Goal: Task Accomplishment & Management: Use online tool/utility

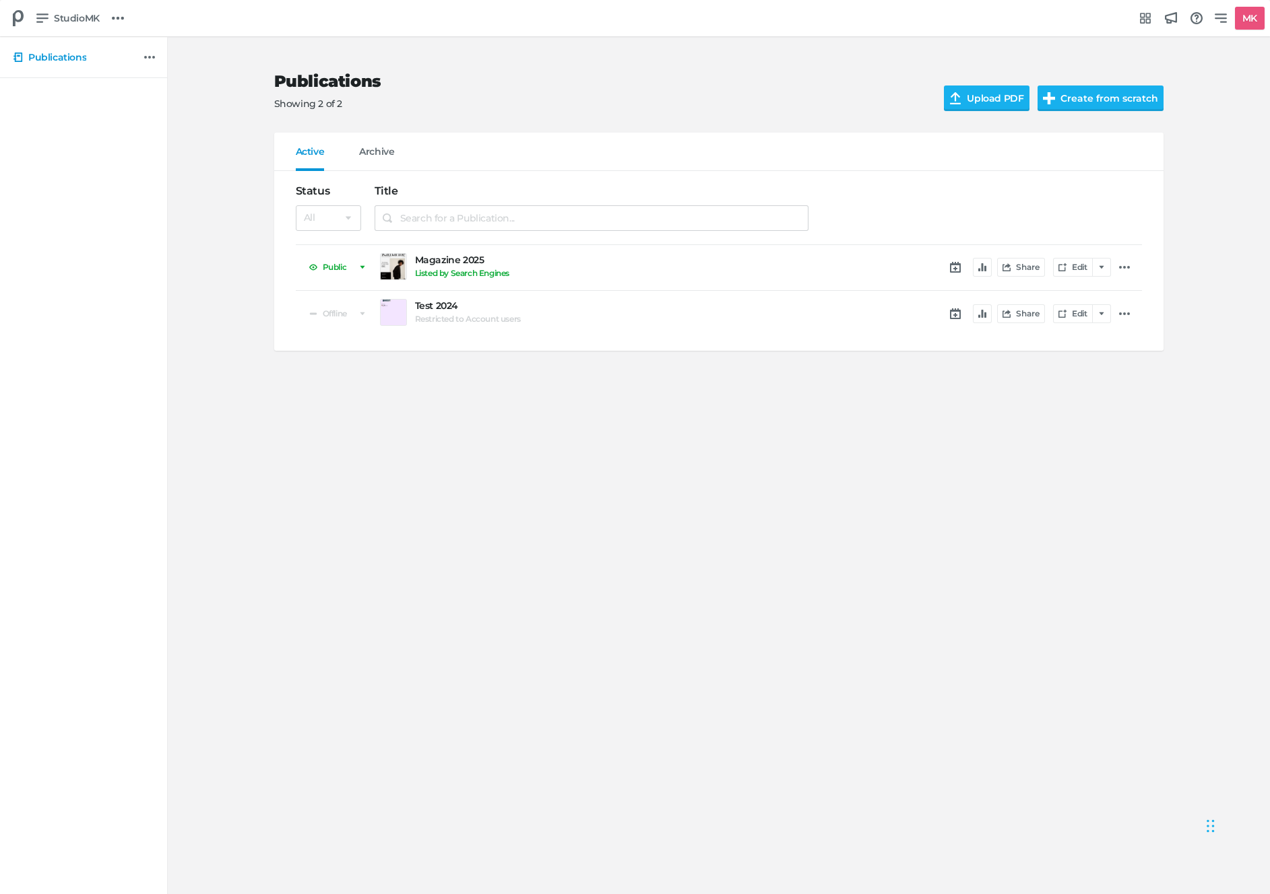
click at [752, 112] on div "Publications Showing 2 of 2 Upload PDF Create from scratch" at bounding box center [718, 92] width 889 height 82
click at [1103, 269] on icon "button" at bounding box center [1101, 267] width 8 height 8
click at [1017, 359] on div "Replace PDF" at bounding box center [1021, 353] width 152 height 13
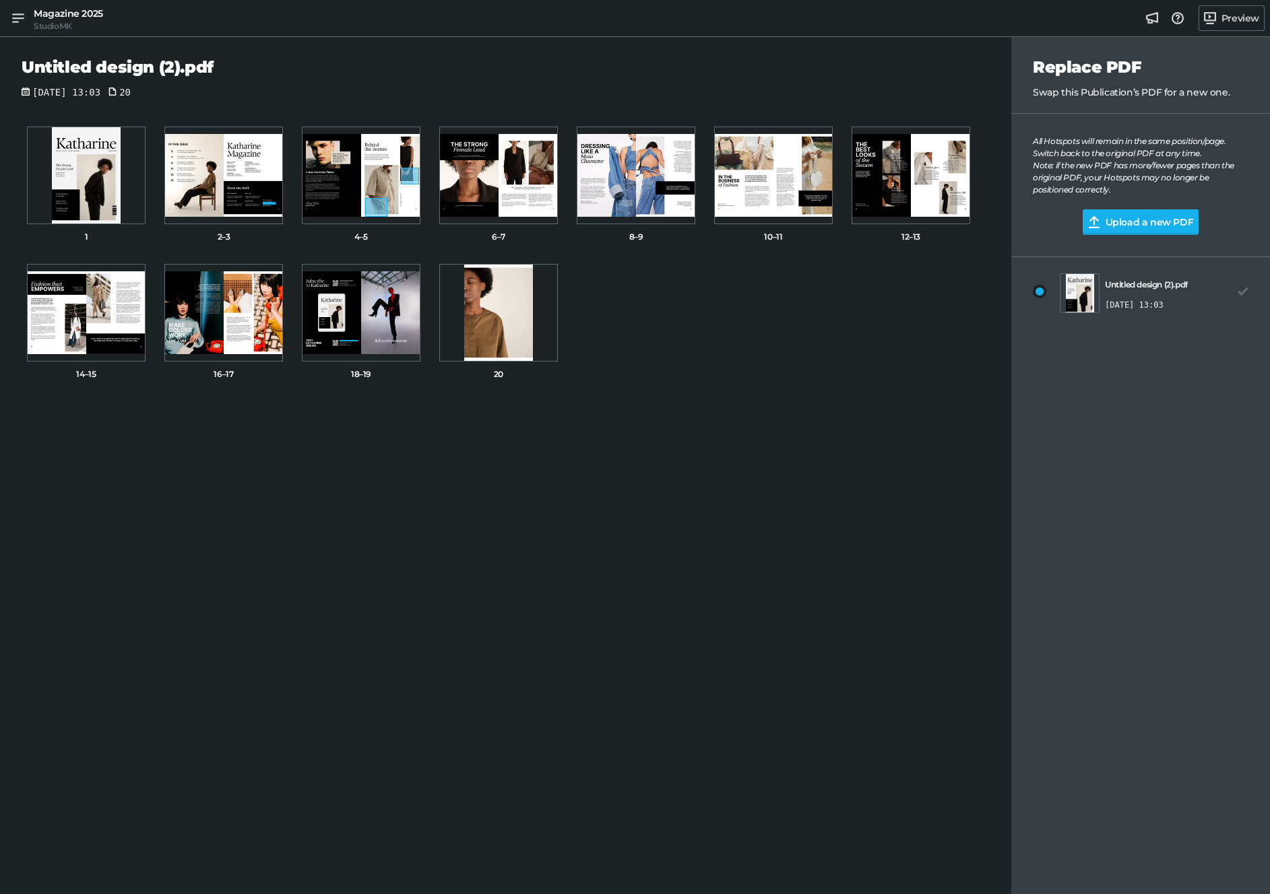
click at [1105, 168] on div "All Hotspots will remain in the same position/page. Switch back to the original…" at bounding box center [1140, 165] width 216 height 61
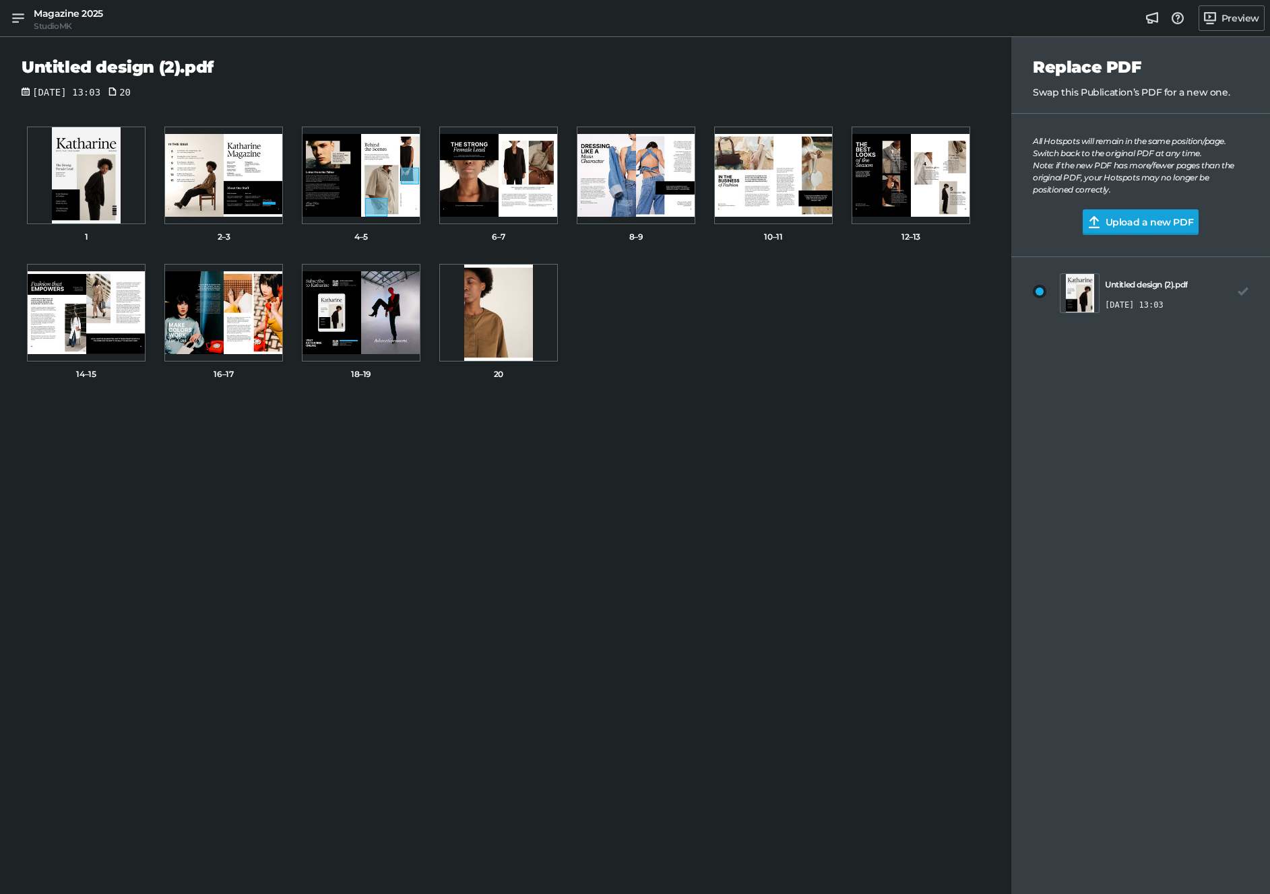
click at [1098, 229] on input "Upload a new PDF" at bounding box center [1151, 222] width 139 height 26
type input "C:\fakepath\Untitled design (1).pdf"
click at [1244, 294] on icon at bounding box center [1241, 293] width 11 height 11
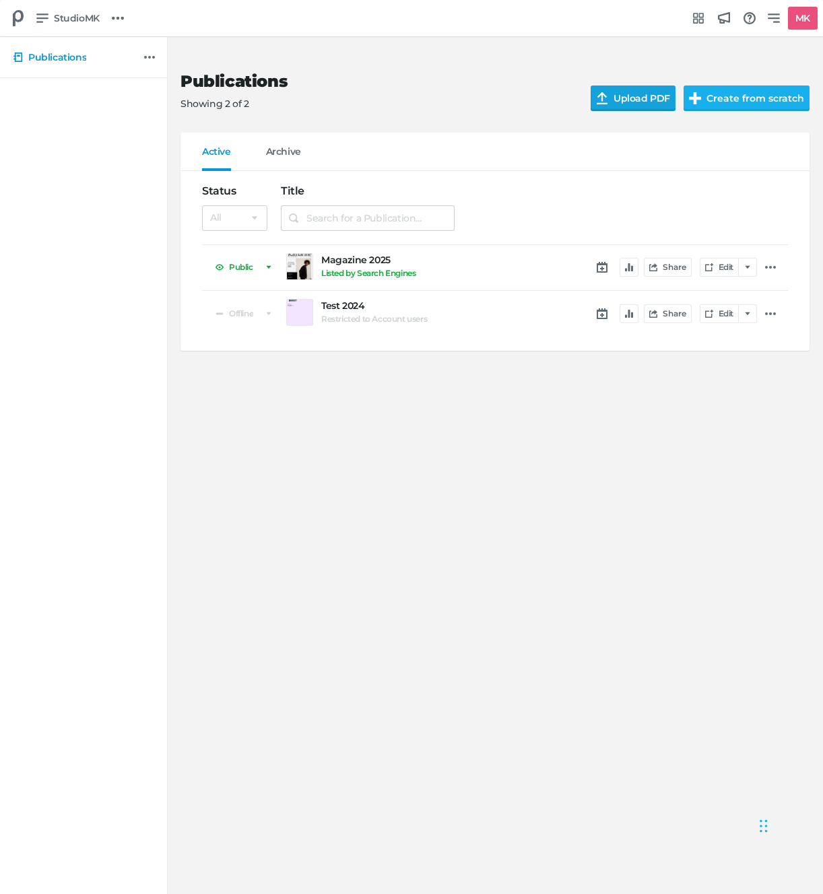
click at [647, 96] on input "Upload PDF" at bounding box center [642, 99] width 102 height 26
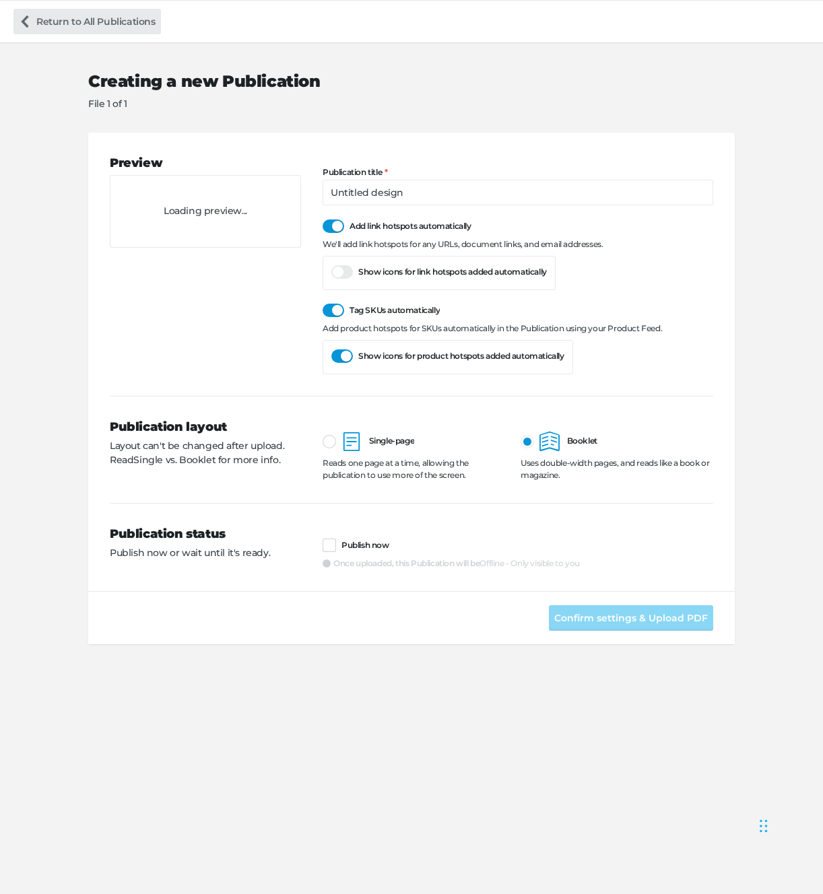
click at [48, 31] on link "Return to All Publications" at bounding box center [86, 22] width 147 height 26
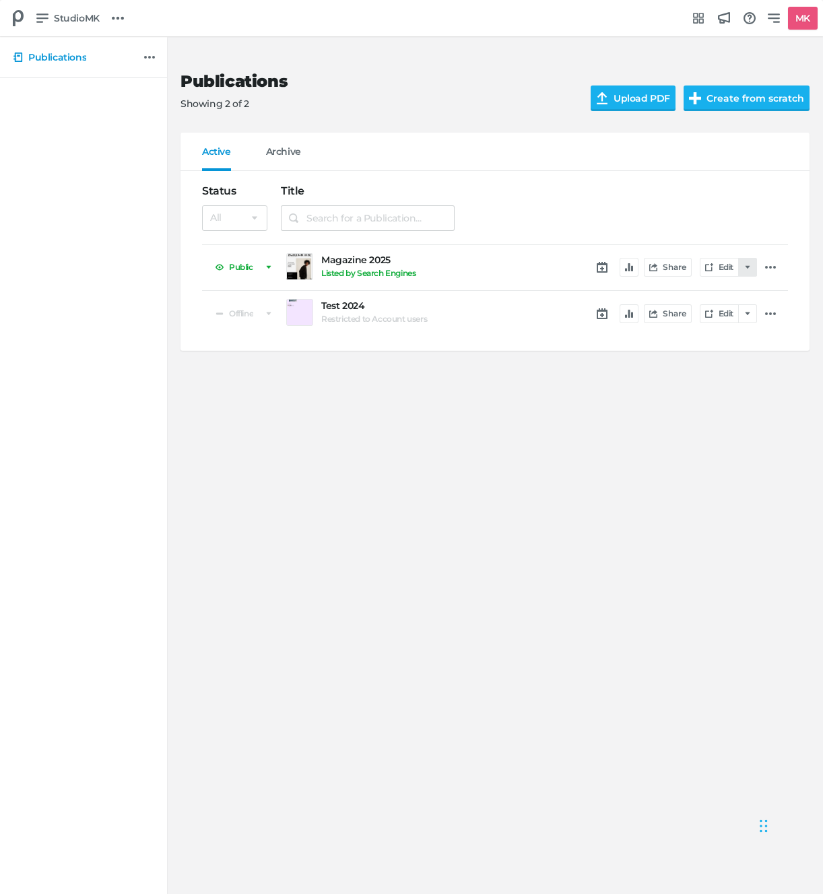
click at [746, 270] on icon "button" at bounding box center [748, 267] width 8 height 8
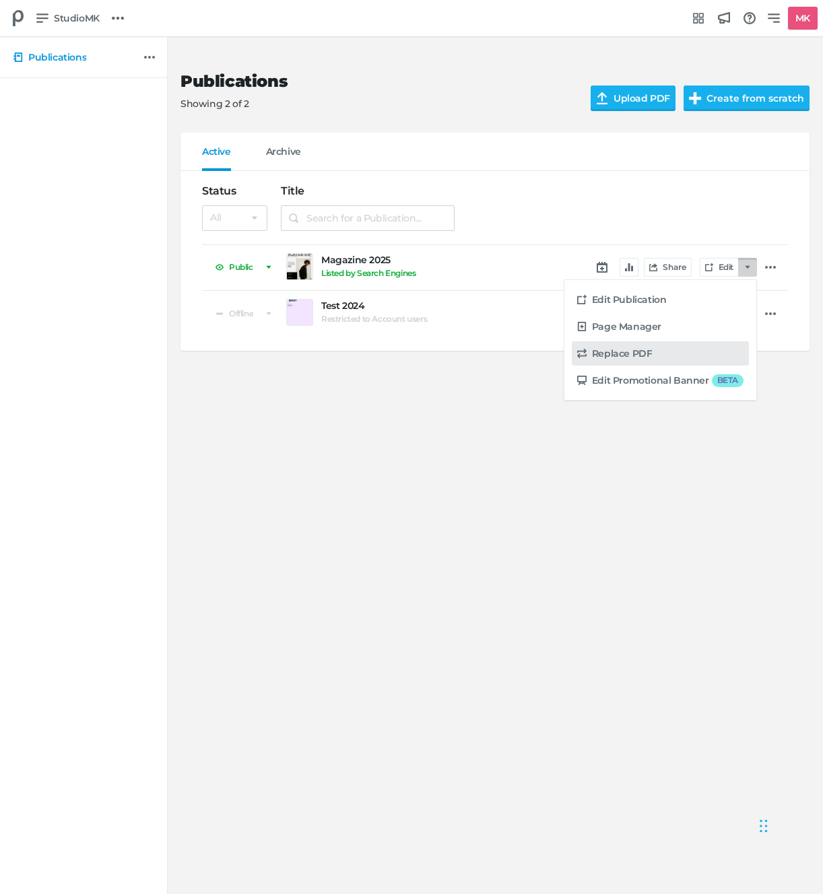
click at [646, 361] on link "Replace PDF" at bounding box center [660, 353] width 177 height 24
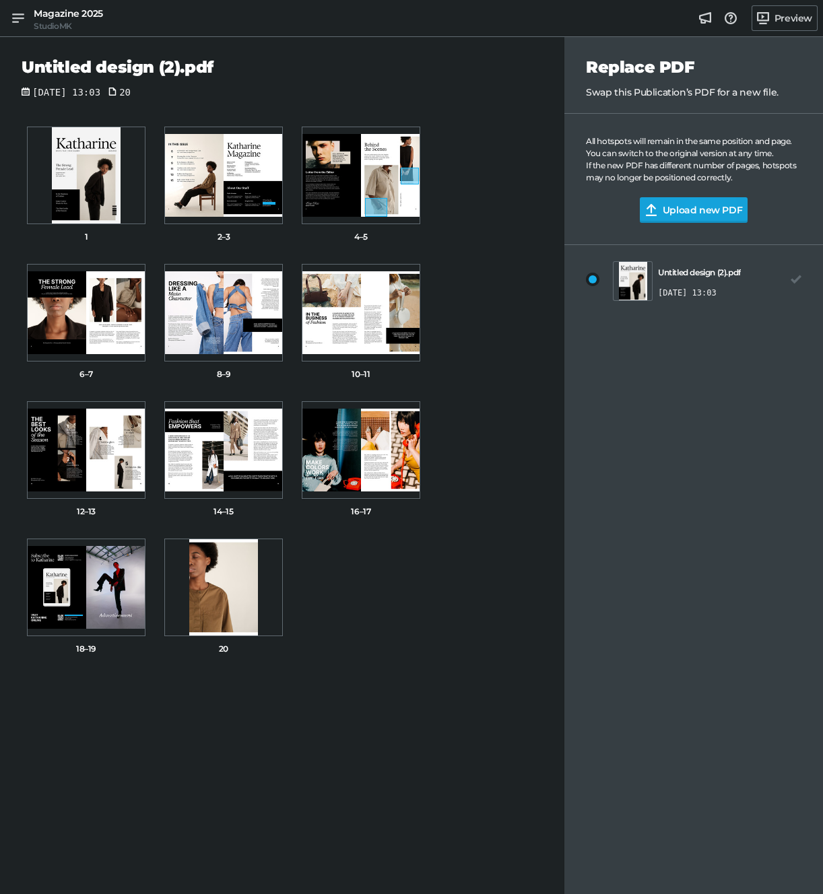
click at [711, 209] on input "Upload new PDF" at bounding box center [704, 210] width 129 height 26
type input "C:\fakepath\Untitled design.pdf"
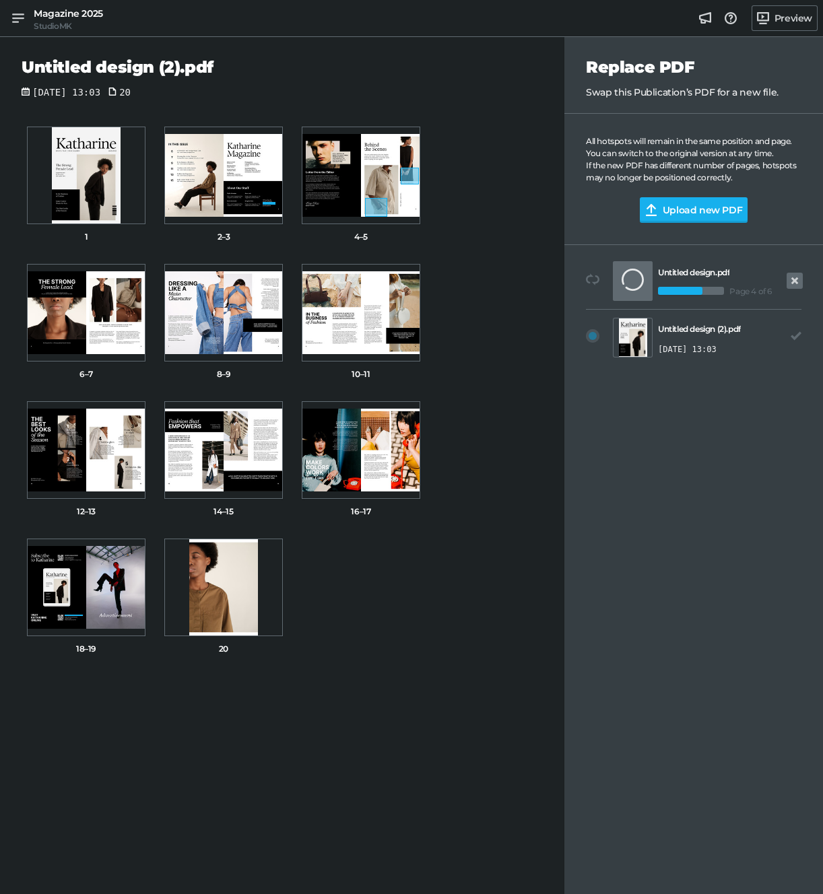
click at [795, 281] on icon at bounding box center [794, 280] width 7 height 7
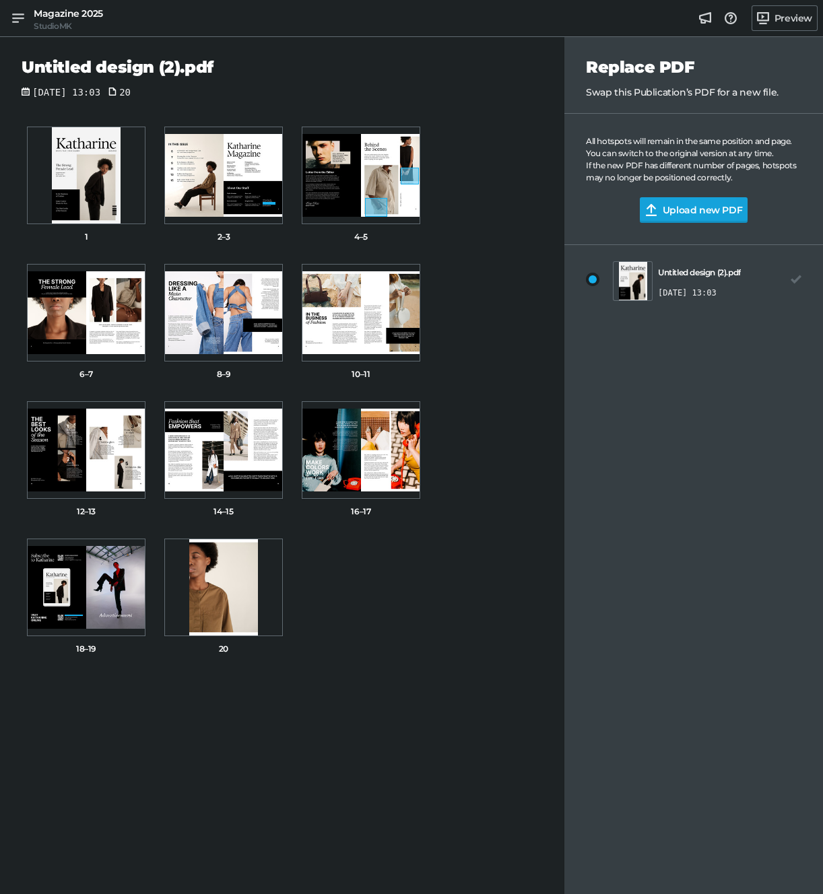
click at [665, 216] on input "Upload new PDF" at bounding box center [704, 210] width 129 height 26
type input "C:\fakepath\Untitled design.pdf"
click at [593, 282] on div at bounding box center [592, 279] width 13 height 13
click at [586, 273] on input "radio" at bounding box center [586, 273] width 0 height 0
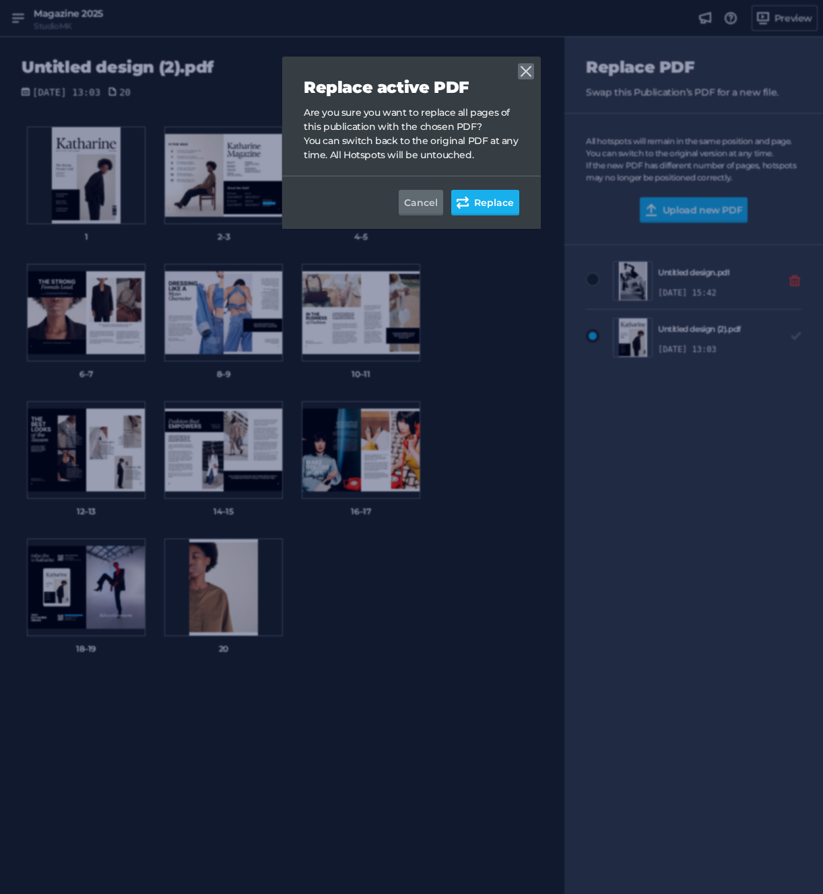
click at [527, 71] on icon at bounding box center [526, 71] width 11 height 11
